Goal: Information Seeking & Learning: Learn about a topic

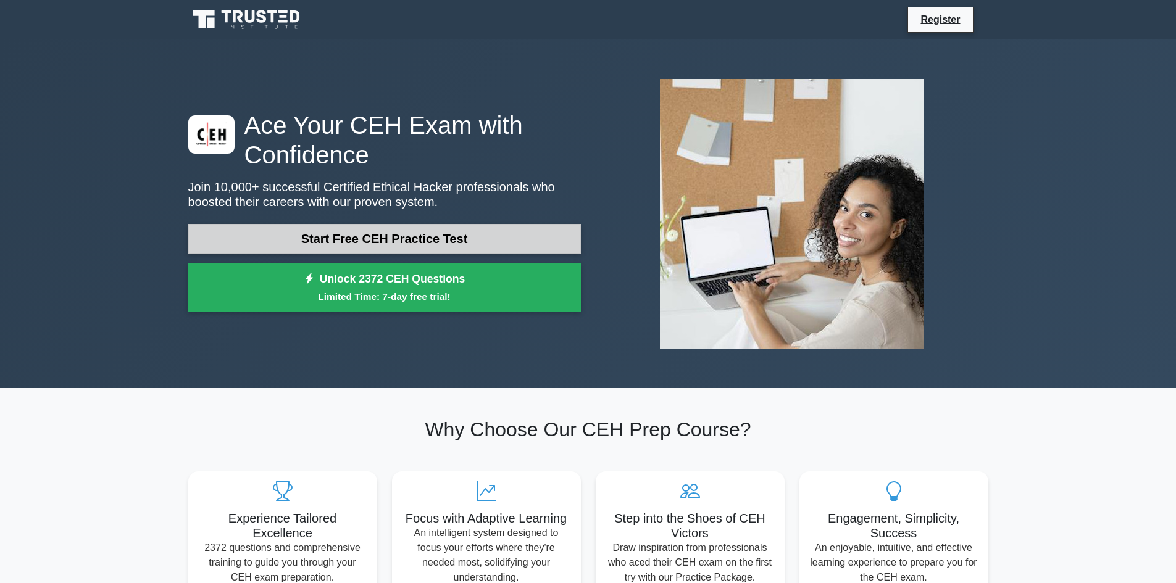
click at [428, 242] on link "Start Free CEH Practice Test" at bounding box center [384, 239] width 393 height 30
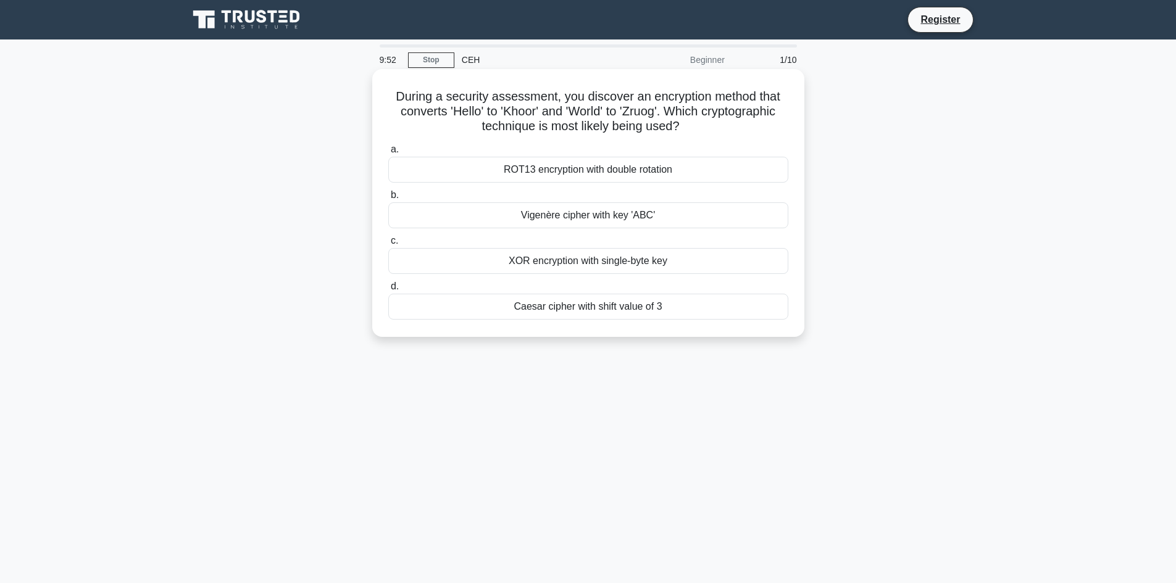
click at [570, 175] on div "ROT13 encryption with double rotation" at bounding box center [588, 170] width 400 height 26
click at [388, 154] on input "a. ROT13 encryption with double rotation" at bounding box center [388, 150] width 0 height 8
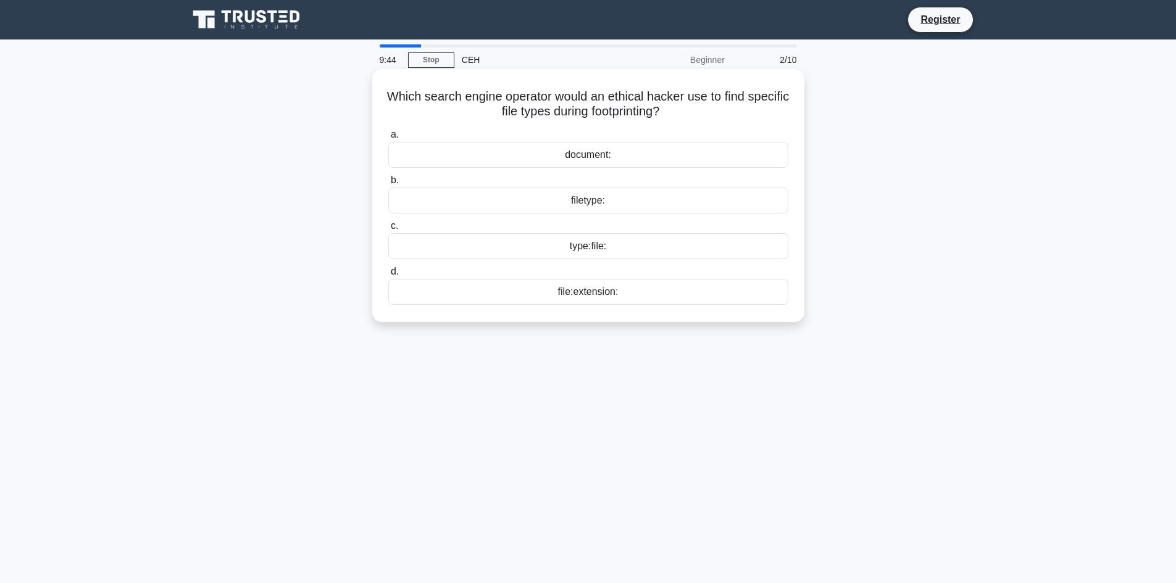
click at [553, 301] on div "file:extension:" at bounding box center [588, 292] width 400 height 26
click at [388, 276] on input "d. file:extension:" at bounding box center [388, 272] width 0 height 8
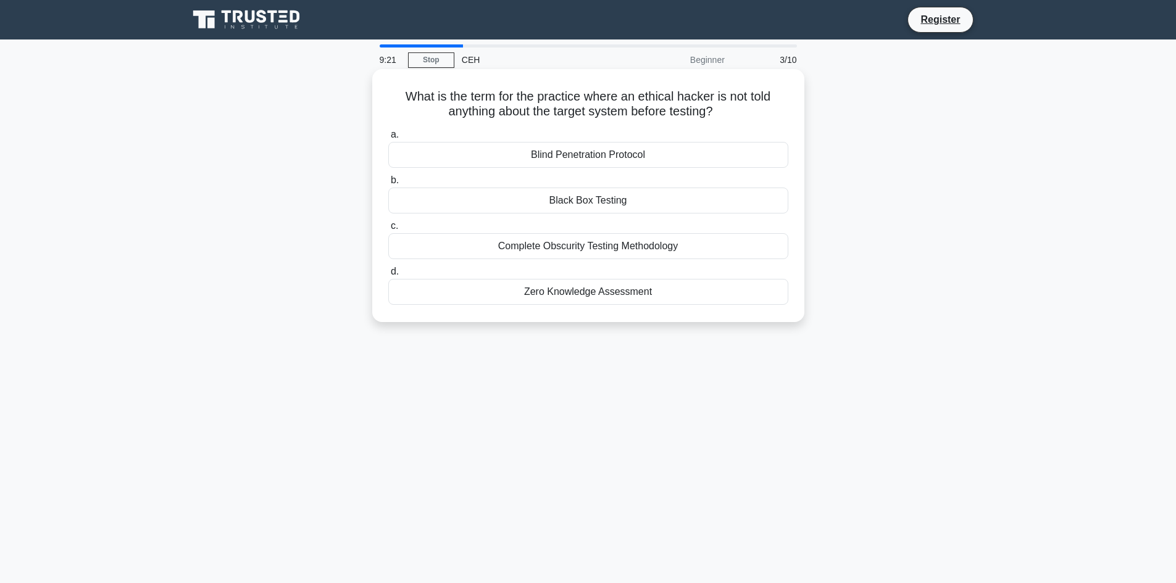
click at [633, 159] on div "Blind Penetration Protocol" at bounding box center [588, 155] width 400 height 26
click at [388, 139] on input "a. Blind Penetration Protocol" at bounding box center [388, 135] width 0 height 8
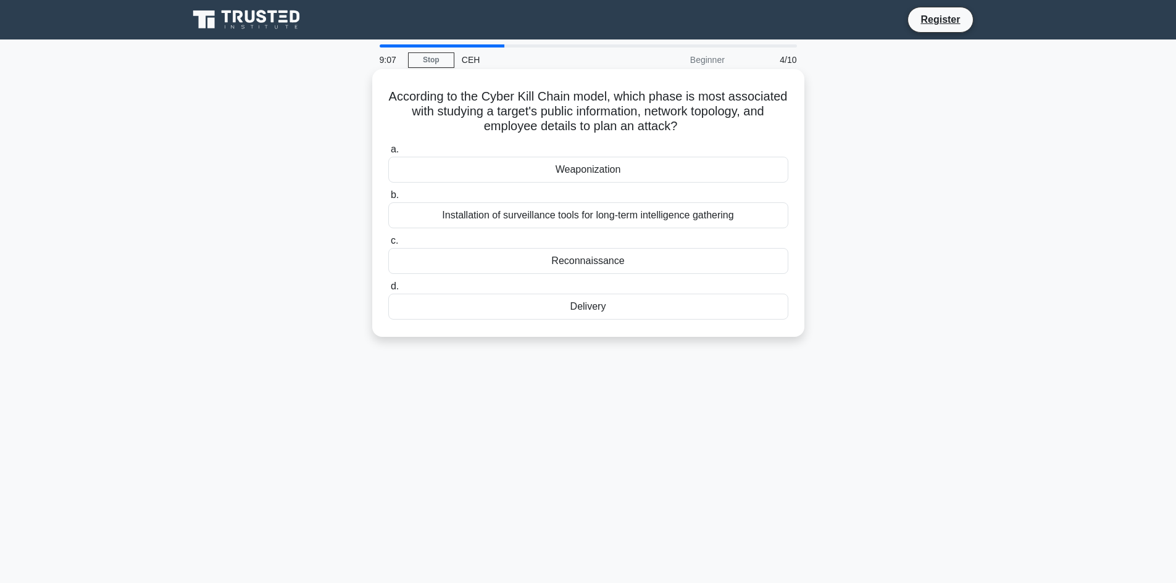
click at [524, 219] on div "Installation of surveillance tools for long-term intelligence gathering" at bounding box center [588, 216] width 400 height 26
click at [388, 199] on input "b. Installation of surveillance tools for long-term intelligence gathering" at bounding box center [388, 195] width 0 height 8
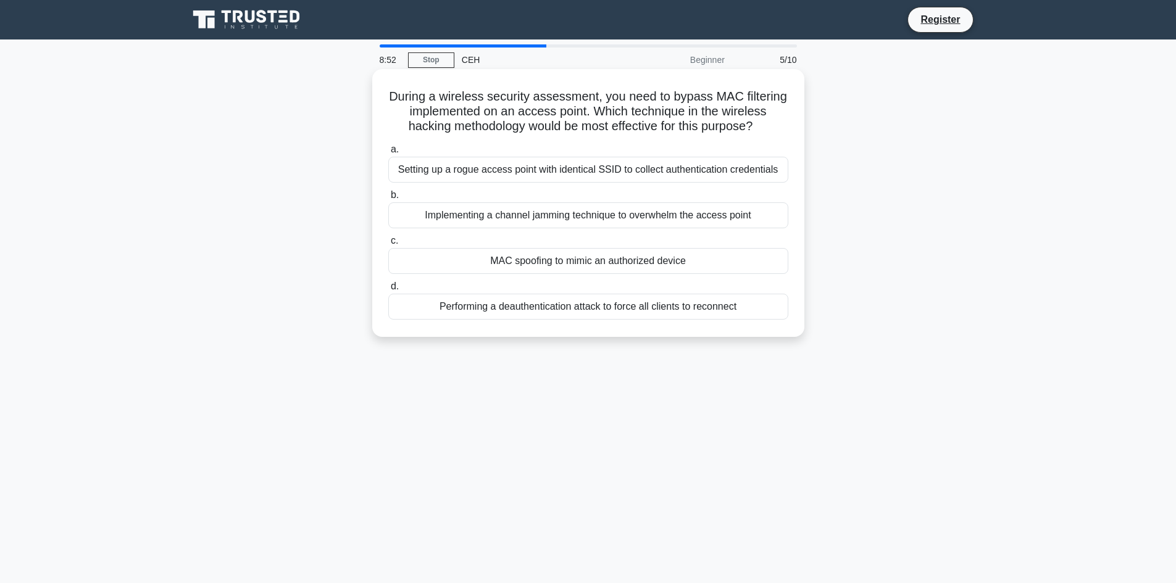
click at [506, 303] on div "Performing a deauthentication attack to force all clients to reconnect" at bounding box center [588, 307] width 400 height 26
click at [537, 312] on div "Performing a deauthentication attack to force all clients to reconnect" at bounding box center [588, 307] width 400 height 26
click at [388, 291] on input "d. Performing a deauthentication attack to force all clients to reconnect" at bounding box center [388, 287] width 0 height 8
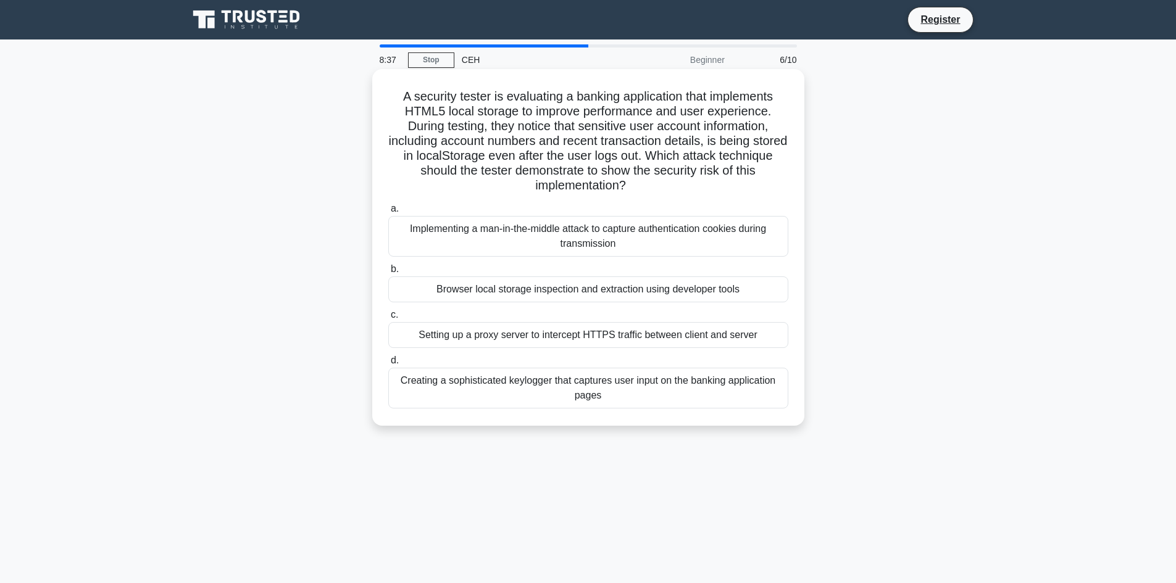
click at [482, 241] on div "Implementing a man-in-the-middle attack to capture authentication cookies durin…" at bounding box center [588, 236] width 400 height 41
click at [388, 213] on input "a. Implementing a man-in-the-middle attack to capture authentication cookies du…" at bounding box center [388, 209] width 0 height 8
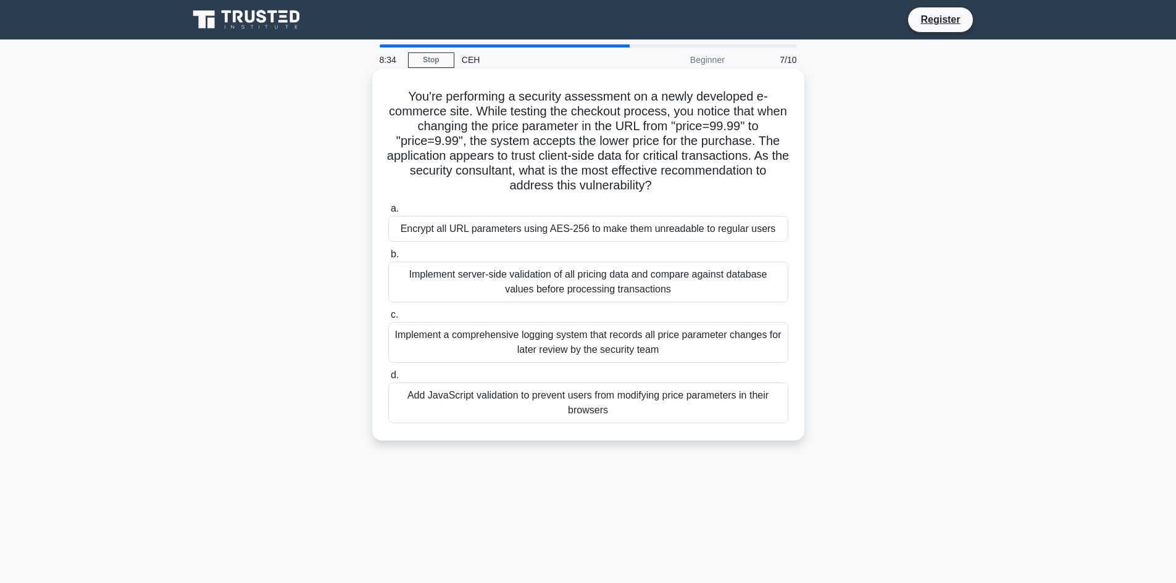
click at [482, 340] on div "Implement a comprehensive logging system that records all price parameter chang…" at bounding box center [588, 342] width 400 height 41
click at [388, 319] on input "c. Implement a comprehensive logging system that records all price parameter ch…" at bounding box center [388, 315] width 0 height 8
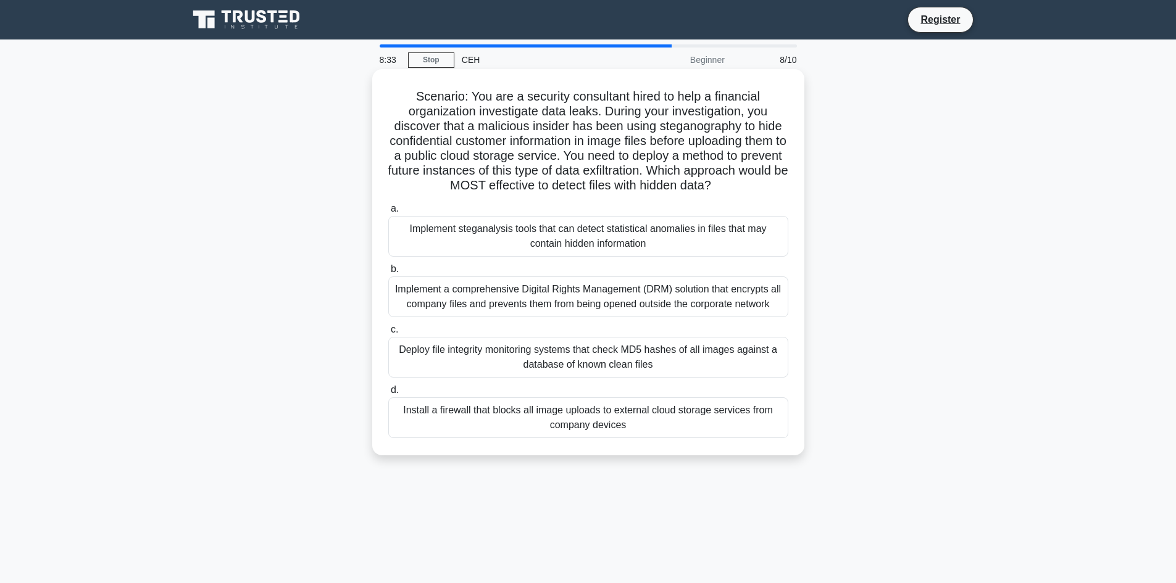
click at [465, 233] on div "Implement steganalysis tools that can detect statistical anomalies in files tha…" at bounding box center [588, 236] width 400 height 41
click at [388, 213] on input "a. Implement steganalysis tools that can detect statistical anomalies in files …" at bounding box center [388, 209] width 0 height 8
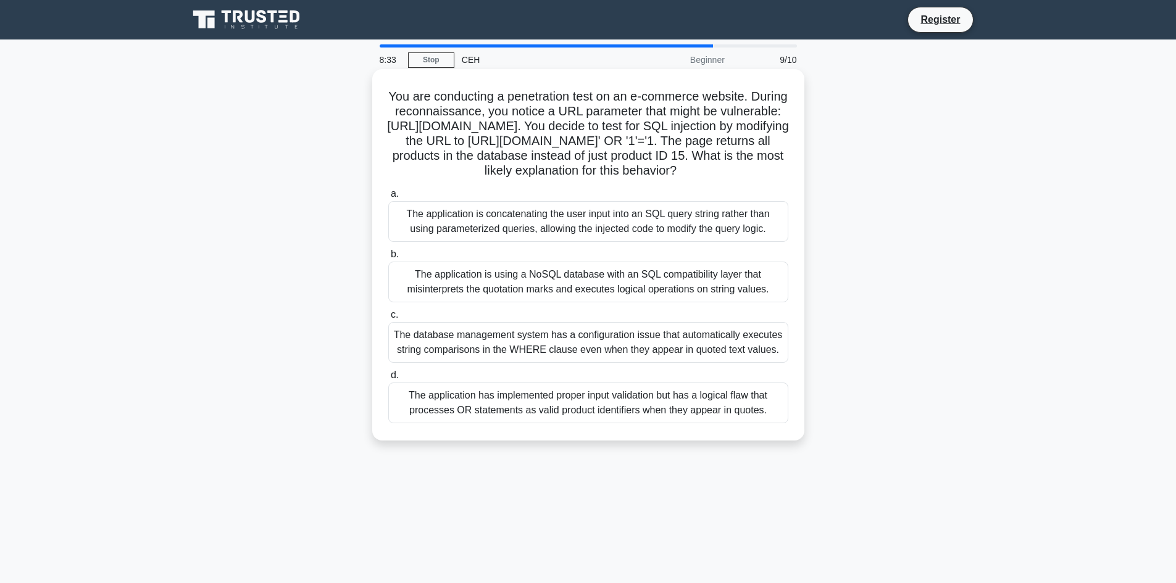
click at [474, 341] on div "The database management system has a configuration issue that automatically exe…" at bounding box center [588, 342] width 400 height 41
click at [388, 319] on input "c. The database management system has a configuration issue that automatically …" at bounding box center [388, 315] width 0 height 8
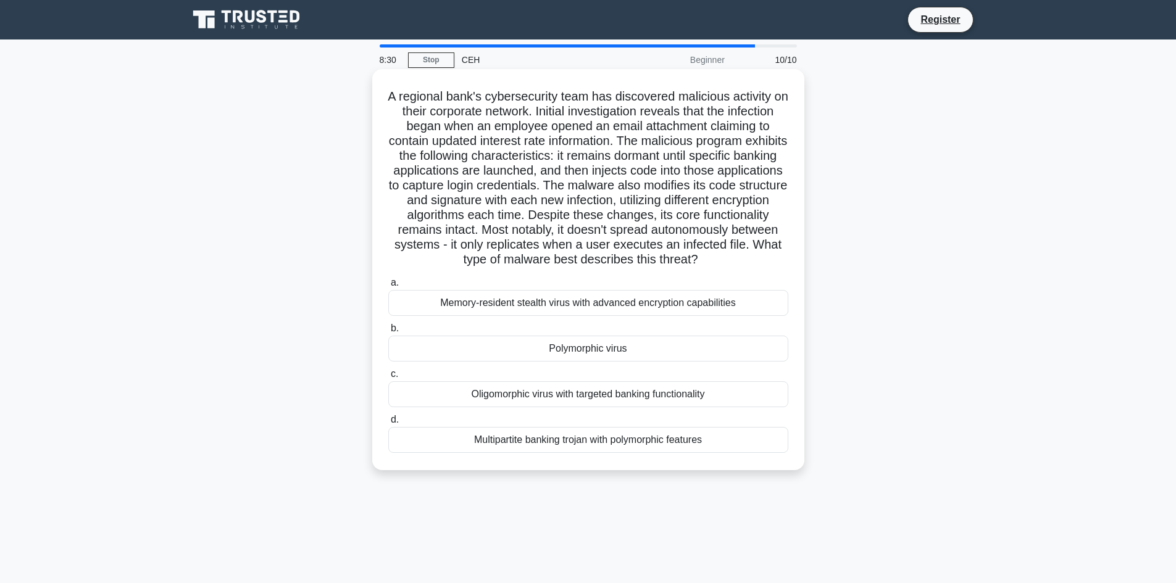
click at [476, 315] on div "Memory-resident stealth virus with advanced encryption capabilities" at bounding box center [588, 303] width 400 height 26
click at [388, 287] on input "a. Memory-resident stealth virus with advanced encryption capabilities" at bounding box center [388, 283] width 0 height 8
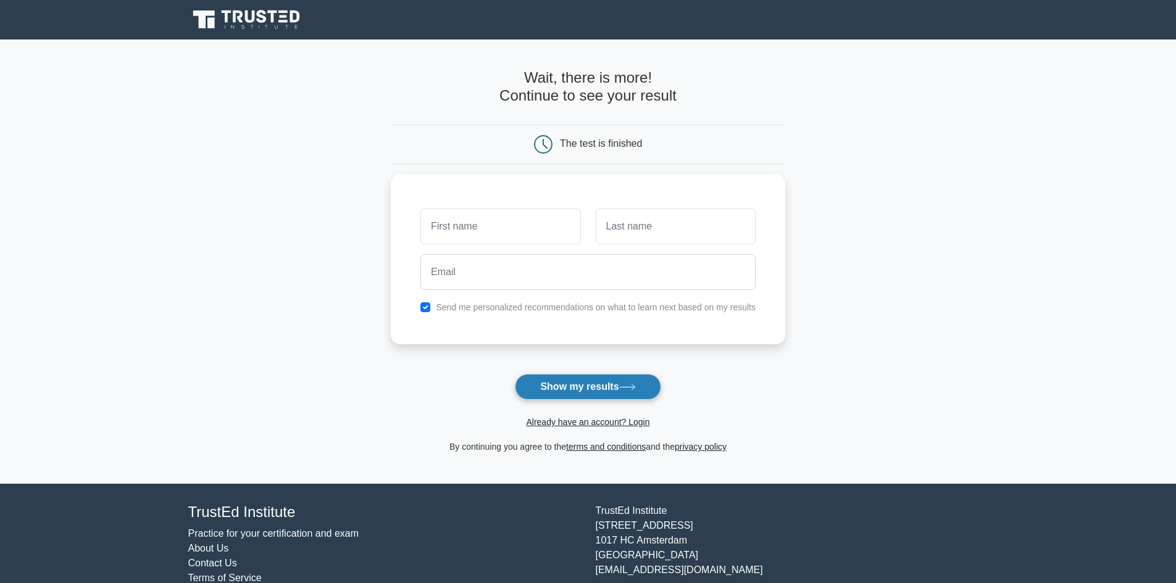
drag, startPoint x: 596, startPoint y: 385, endPoint x: 590, endPoint y: 375, distance: 11.6
click at [590, 376] on button "Show my results" at bounding box center [588, 387] width 146 height 26
type input "arik"
click at [593, 226] on div at bounding box center [675, 224] width 175 height 46
click at [614, 218] on input "text" at bounding box center [676, 224] width 160 height 36
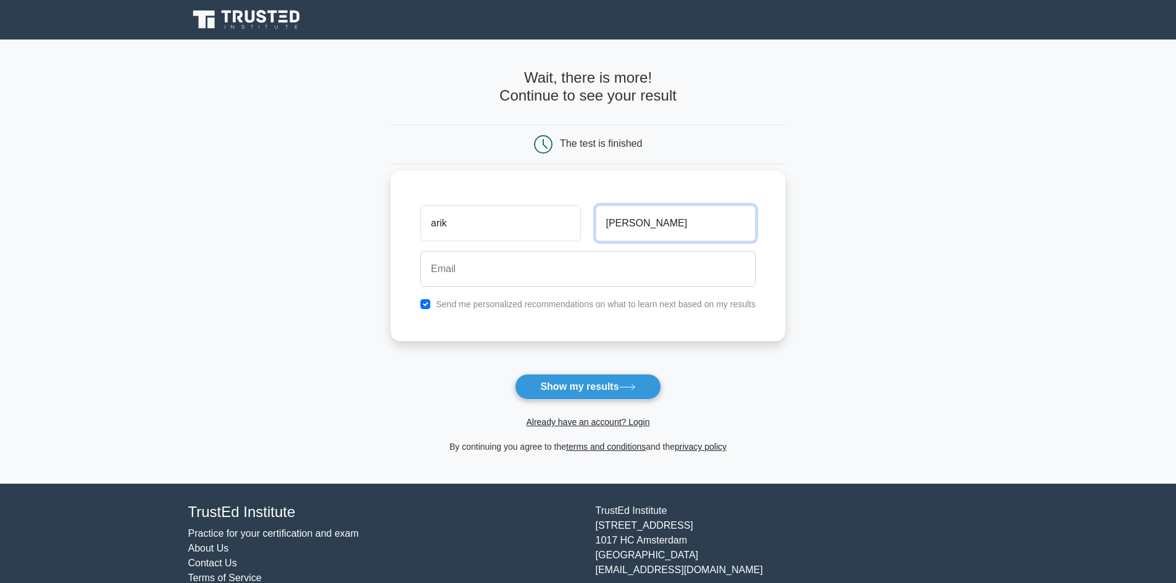
type input "[PERSON_NAME]"
click at [532, 273] on input "email" at bounding box center [587, 269] width 335 height 36
type input "[EMAIL_ADDRESS][DOMAIN_NAME]"
click at [533, 386] on button "Show my results" at bounding box center [588, 387] width 146 height 26
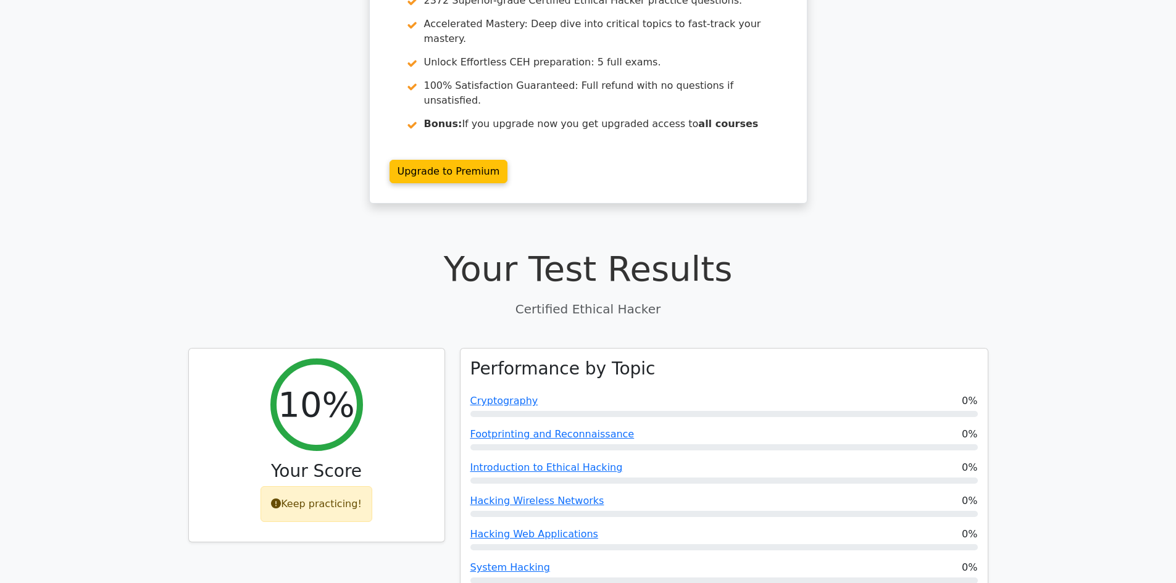
scroll to position [370, 0]
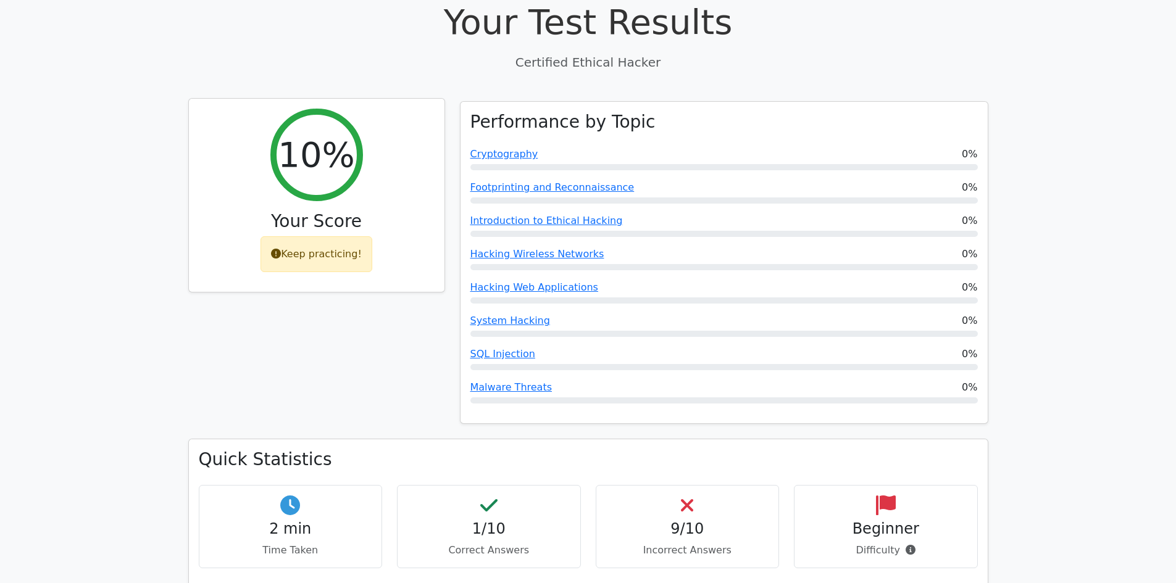
click at [323, 236] on div "Keep practicing!" at bounding box center [317, 254] width 112 height 36
click at [257, 230] on div "10% Your Score Keep practicing!" at bounding box center [317, 196] width 256 height 194
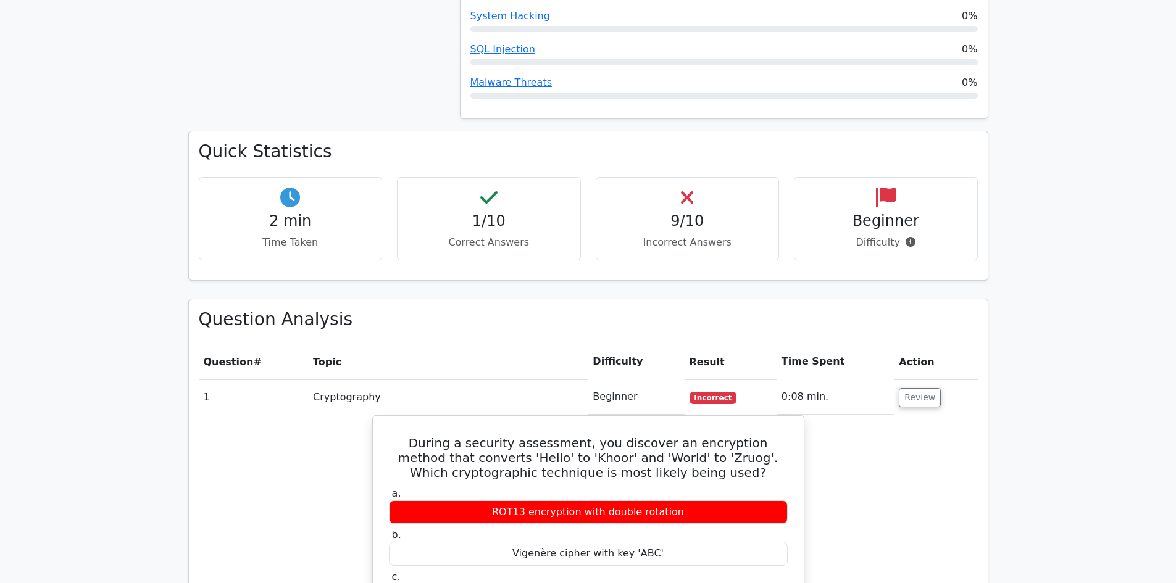
scroll to position [803, 0]
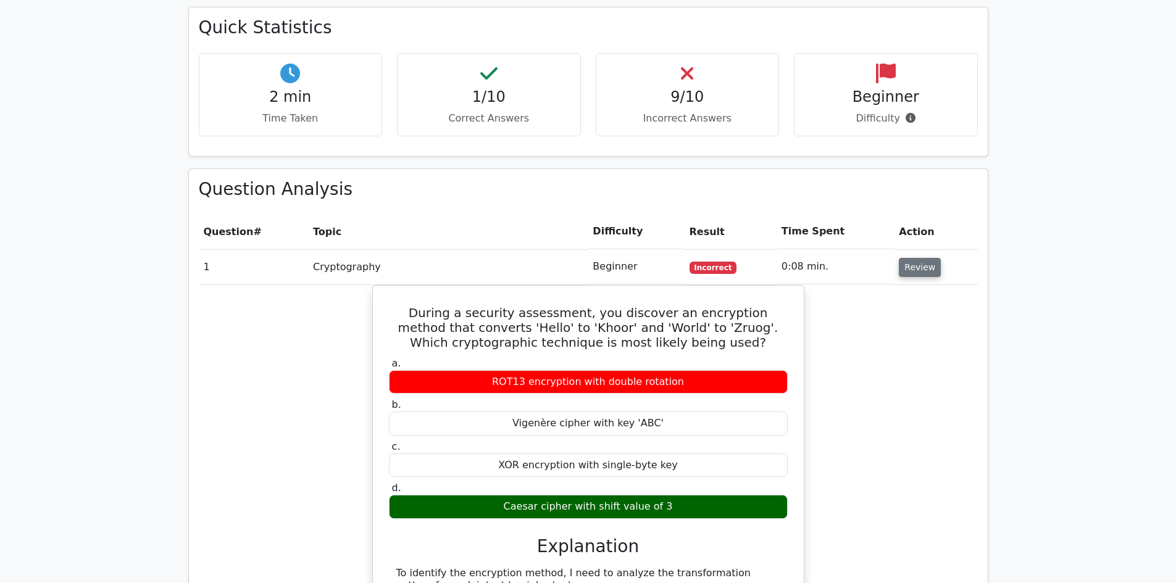
click at [924, 258] on button "Review" at bounding box center [920, 267] width 42 height 19
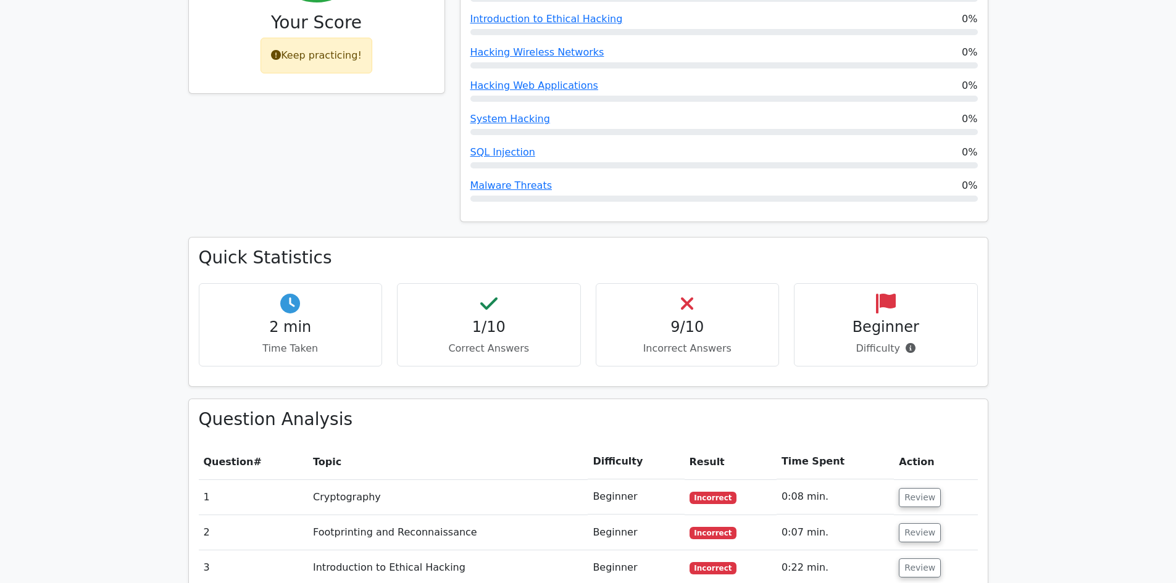
scroll to position [432, 0]
